Goal: Check status: Check status

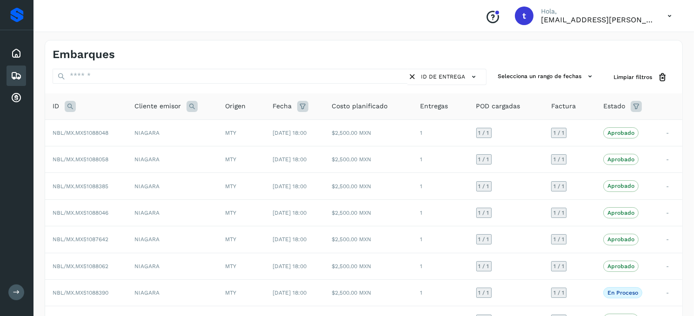
click at [66, 107] on icon at bounding box center [70, 106] width 11 height 11
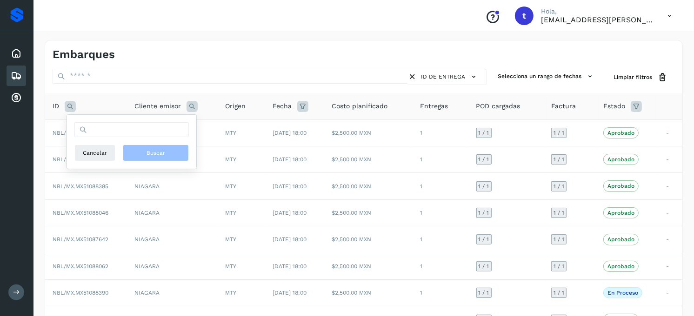
click at [71, 107] on icon at bounding box center [70, 106] width 11 height 11
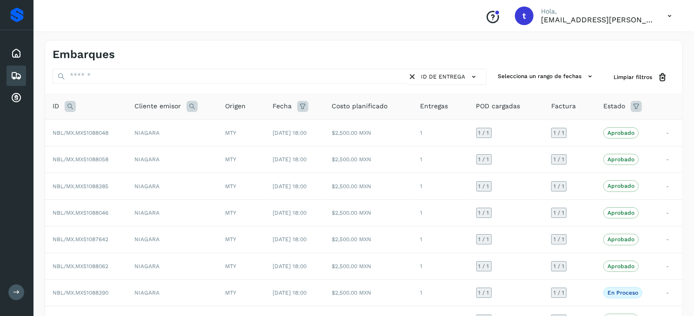
click at [72, 109] on icon at bounding box center [70, 106] width 11 height 11
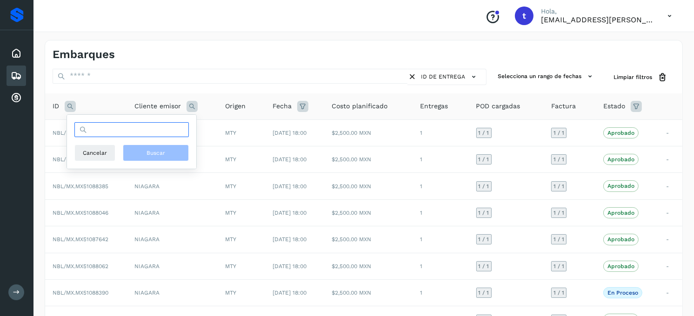
click at [138, 131] on input "text" at bounding box center [131, 129] width 114 height 15
type input "*"
type input "**********"
click at [169, 156] on button "Buscar" at bounding box center [156, 153] width 66 height 17
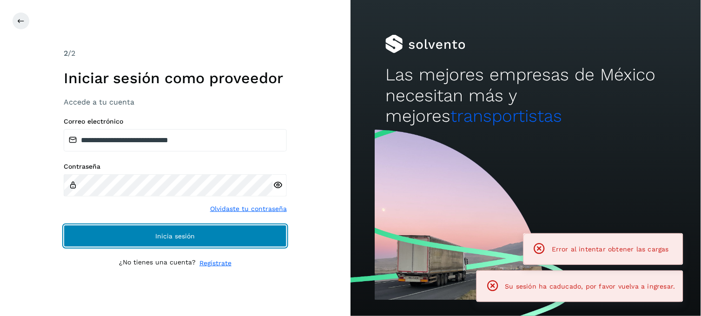
click at [235, 244] on button "Inicia sesión" at bounding box center [175, 236] width 223 height 22
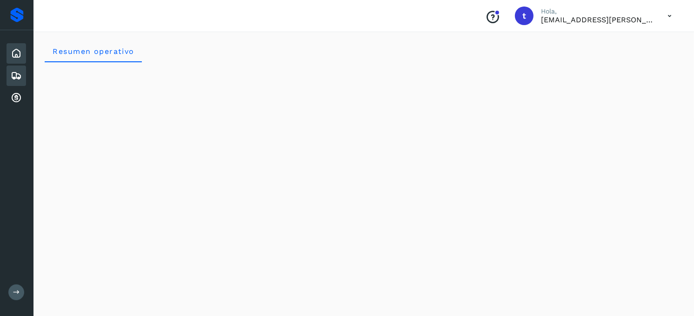
click at [17, 76] on icon at bounding box center [16, 75] width 11 height 11
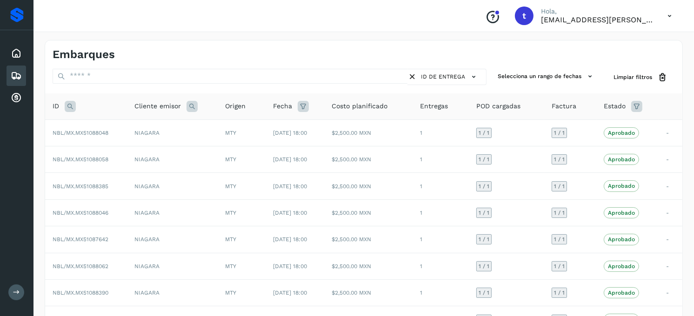
click at [68, 108] on icon at bounding box center [70, 106] width 11 height 11
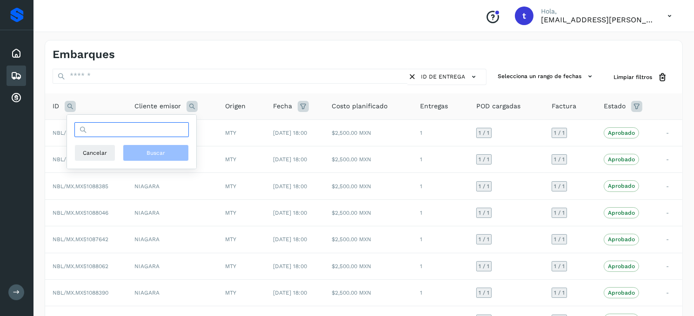
click at [99, 127] on input "text" at bounding box center [131, 129] width 114 height 15
type input "**********"
click at [143, 154] on button "Buscar" at bounding box center [156, 153] width 66 height 17
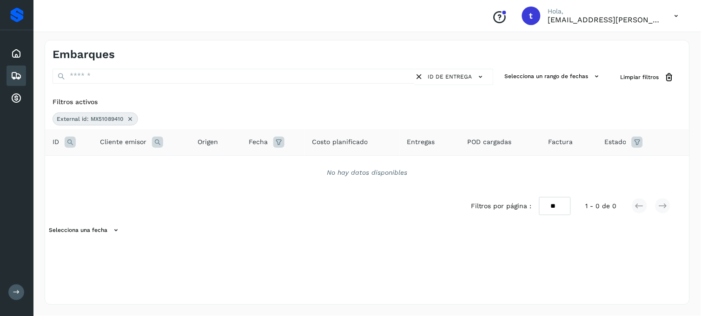
click at [128, 120] on icon at bounding box center [129, 118] width 7 height 7
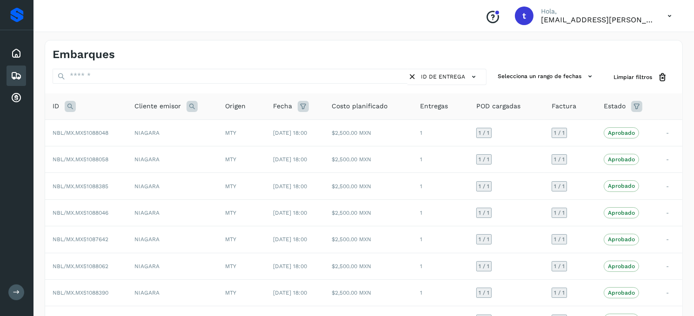
click at [70, 108] on icon at bounding box center [70, 106] width 11 height 11
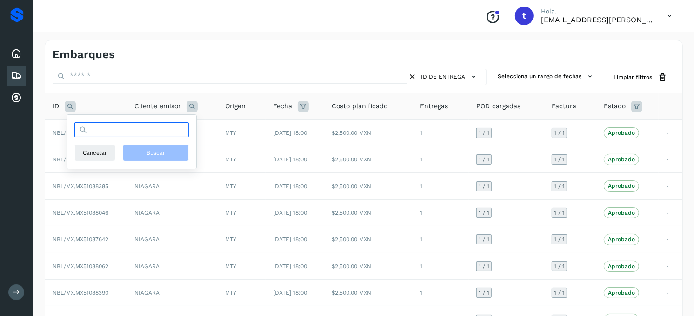
click at [146, 129] on input "text" at bounding box center [131, 129] width 114 height 15
type input "**********"
click at [163, 154] on span "Buscar" at bounding box center [155, 153] width 19 height 8
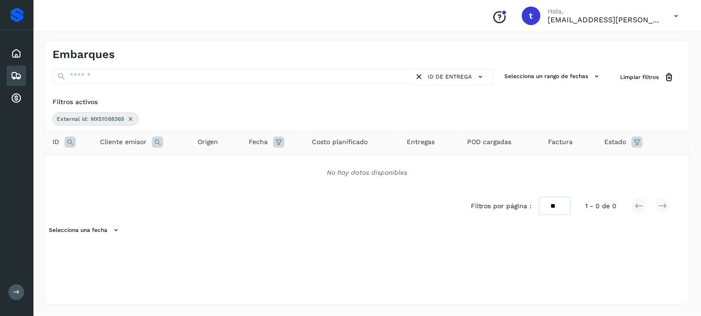
click at [133, 120] on icon at bounding box center [130, 118] width 7 height 7
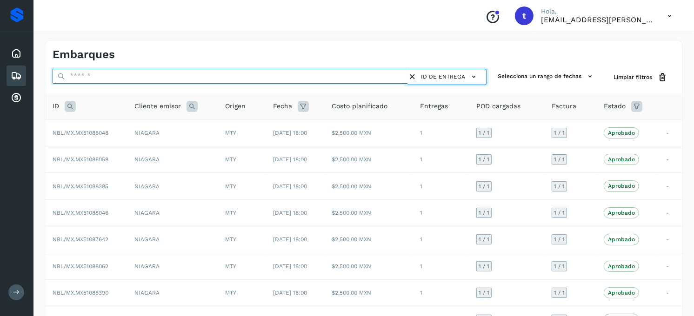
click at [107, 79] on input "text" at bounding box center [230, 76] width 355 height 15
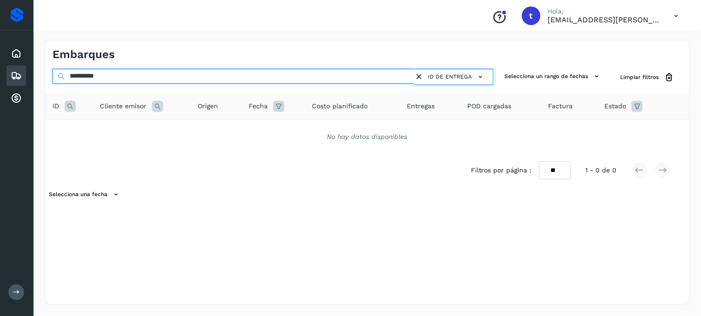
drag, startPoint x: 150, startPoint y: 78, endPoint x: 73, endPoint y: 80, distance: 77.2
click at [78, 80] on input "**********" at bounding box center [234, 76] width 362 height 15
type input "*"
